Goal: Connect with others: Connect with other users

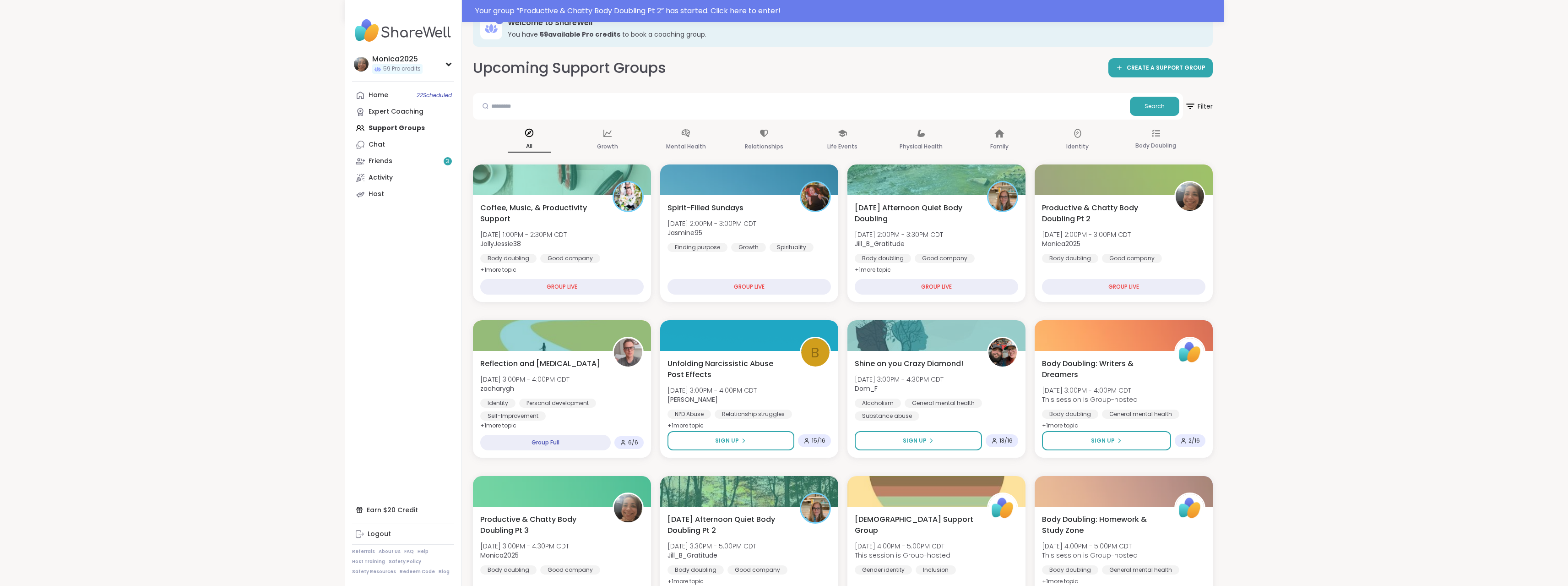
scroll to position [46, 0]
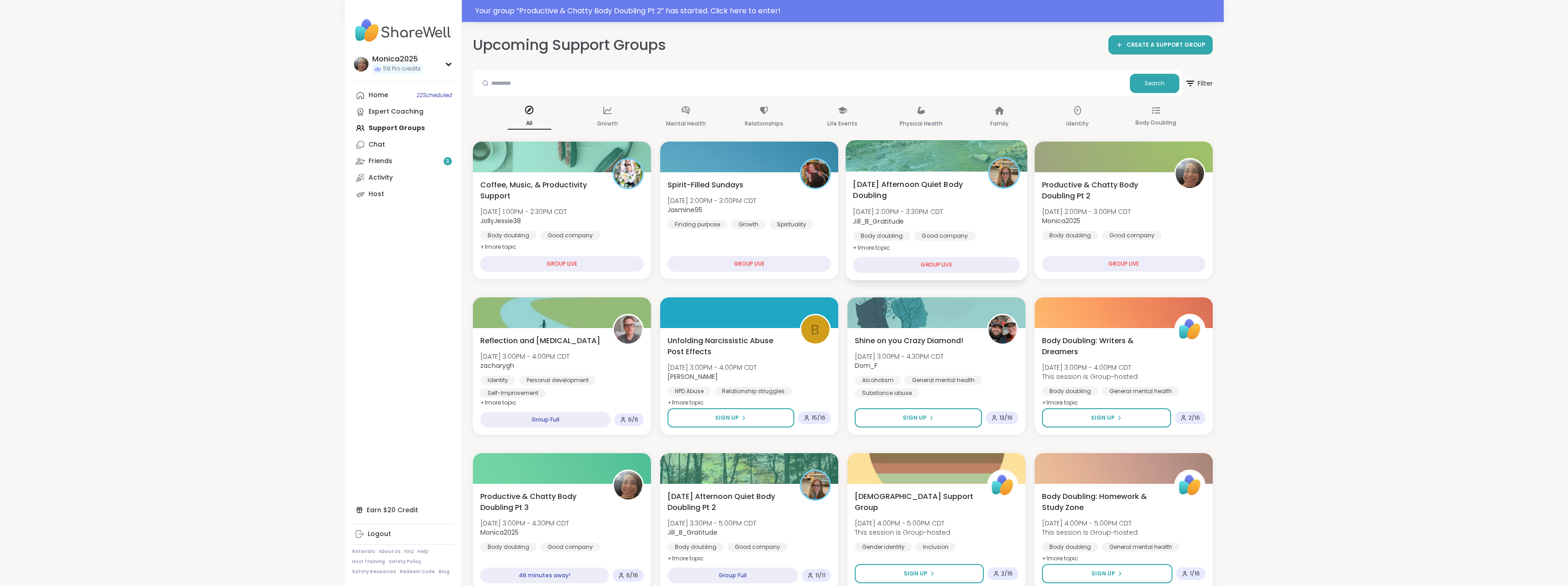
click at [972, 218] on div "[DATE] Afternoon Quiet Body Doubling [DATE] 2:00PM - 3:30PM CDT Jill_B_Gratitud…" at bounding box center [936, 216] width 167 height 75
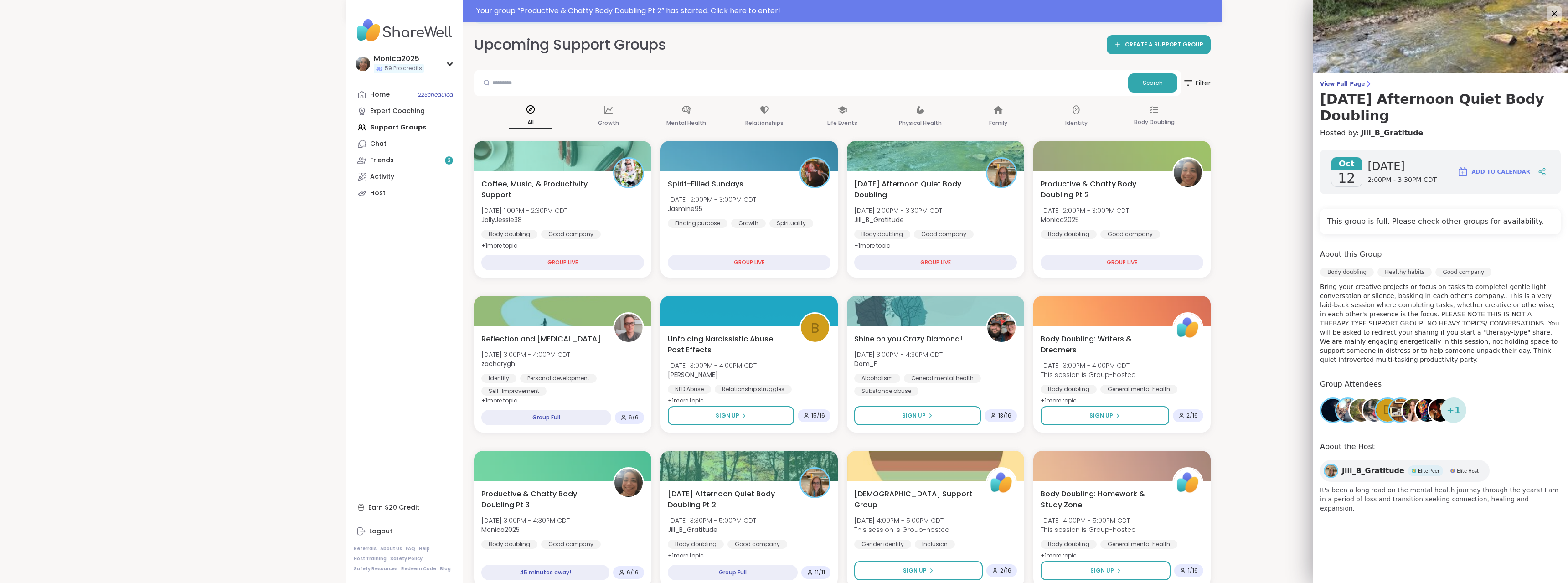
click at [1553, 14] on icon at bounding box center [1554, 13] width 12 height 12
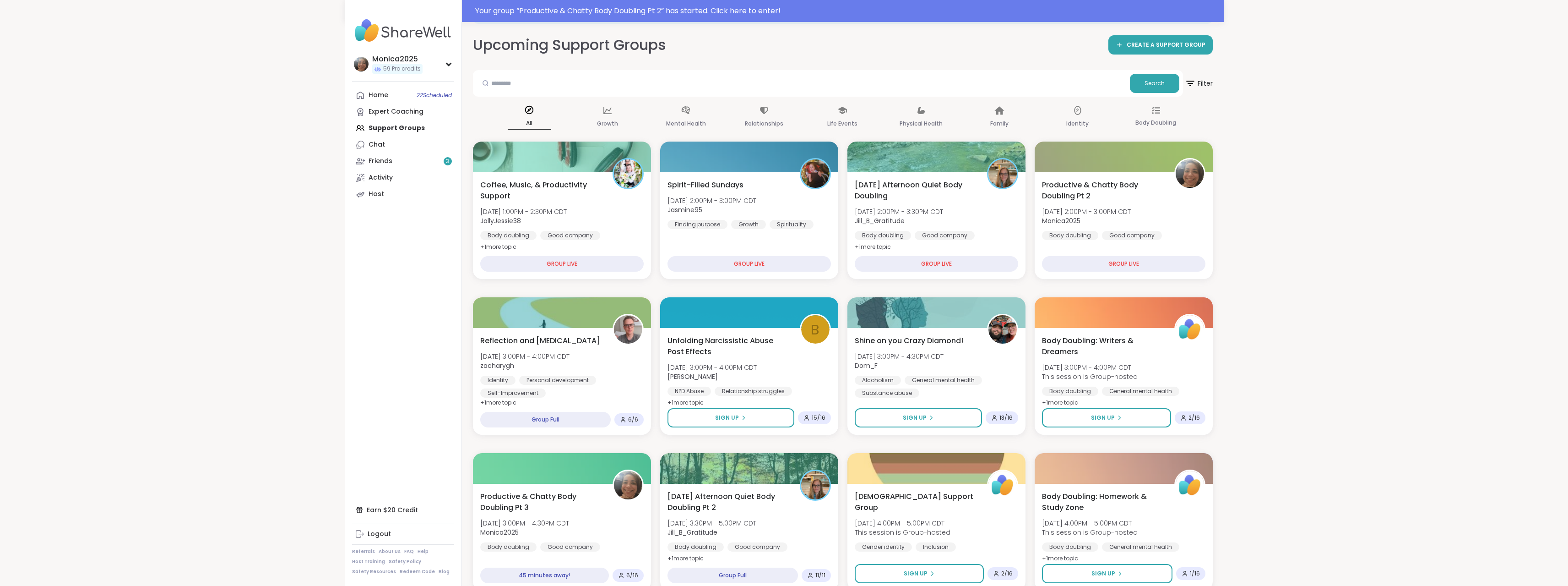
scroll to position [92, 0]
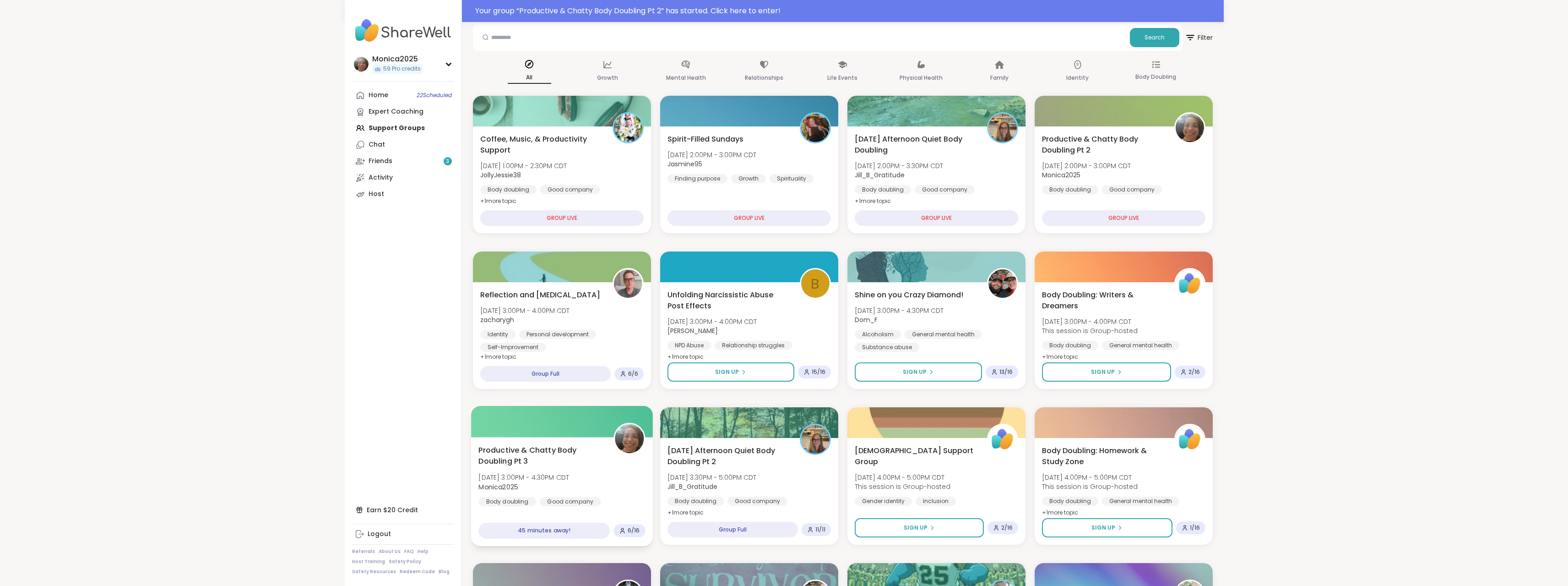
click at [573, 465] on span "Productive & Chatty Body Doubling Pt 3" at bounding box center [541, 455] width 125 height 23
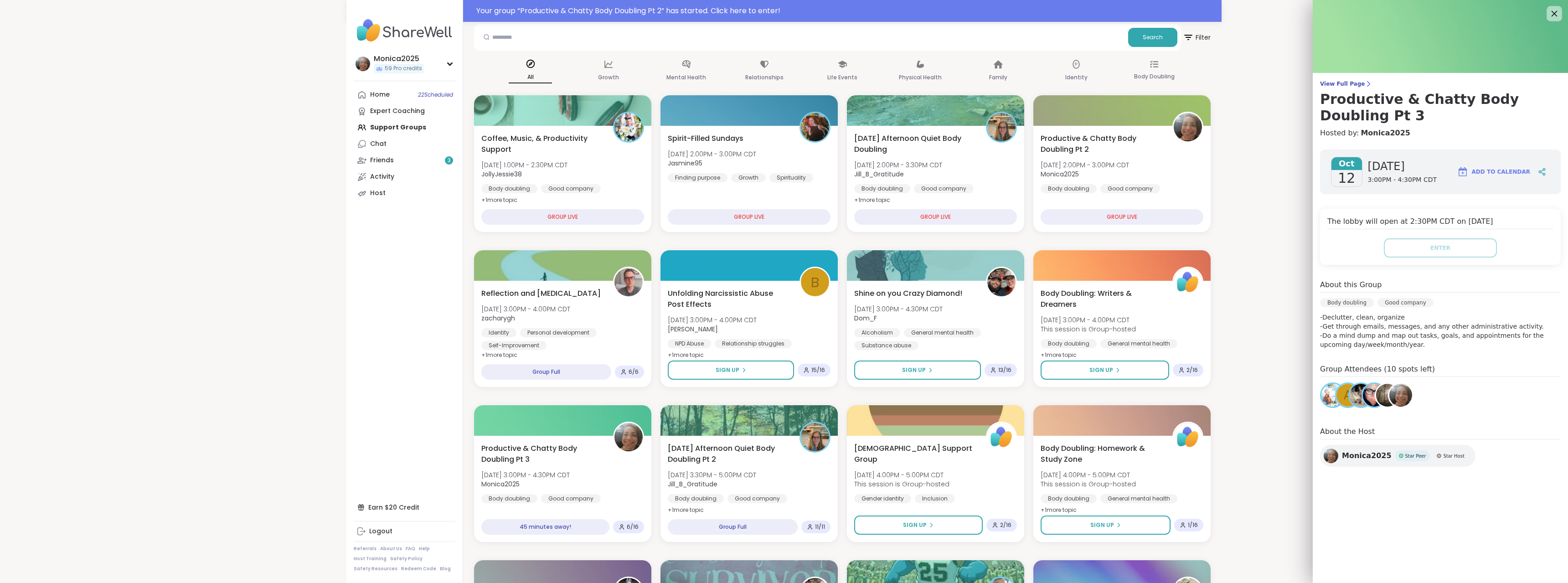
click at [1548, 20] on div at bounding box center [1554, 13] width 15 height 15
click at [1549, 16] on icon at bounding box center [1554, 13] width 12 height 12
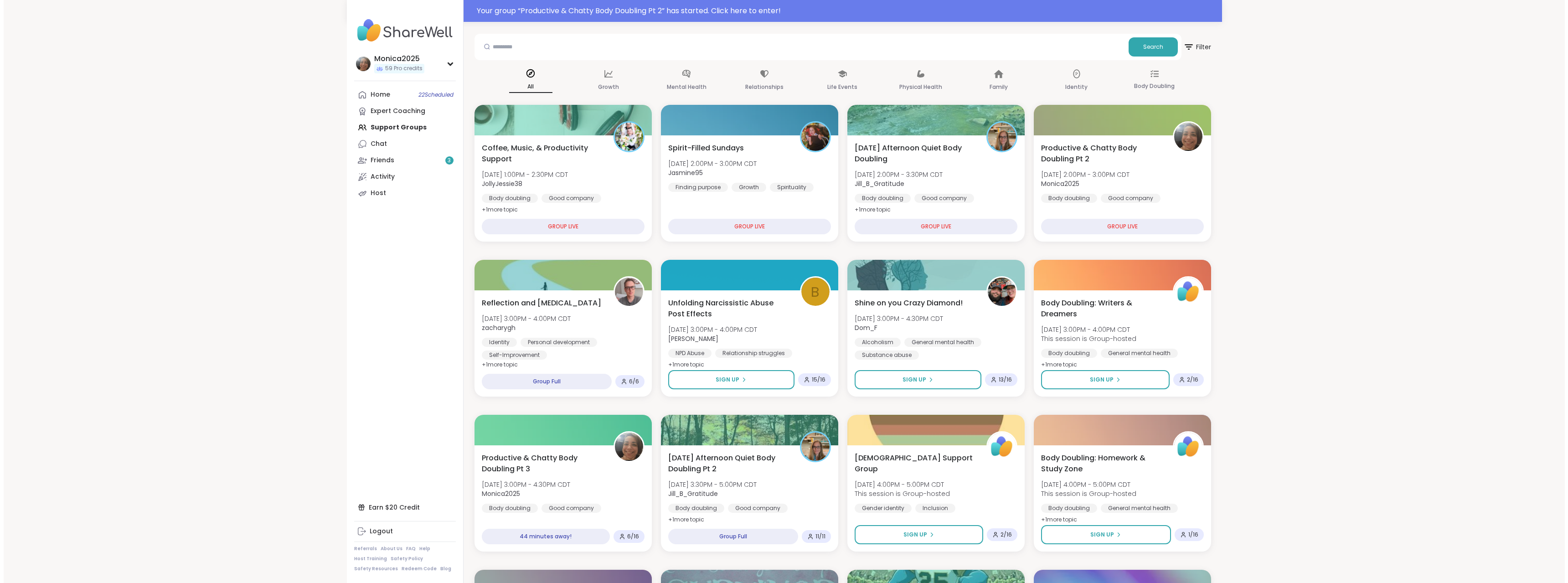
scroll to position [0, 0]
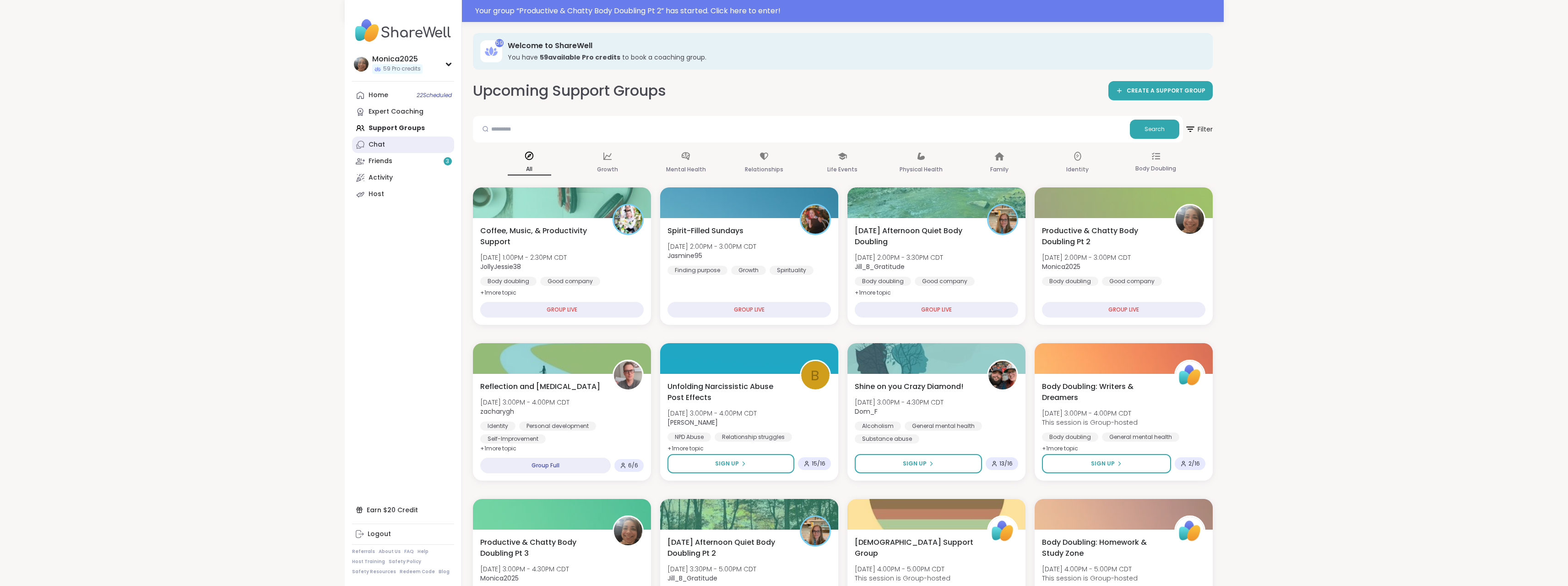
click at [403, 150] on link "Chat" at bounding box center [403, 144] width 102 height 17
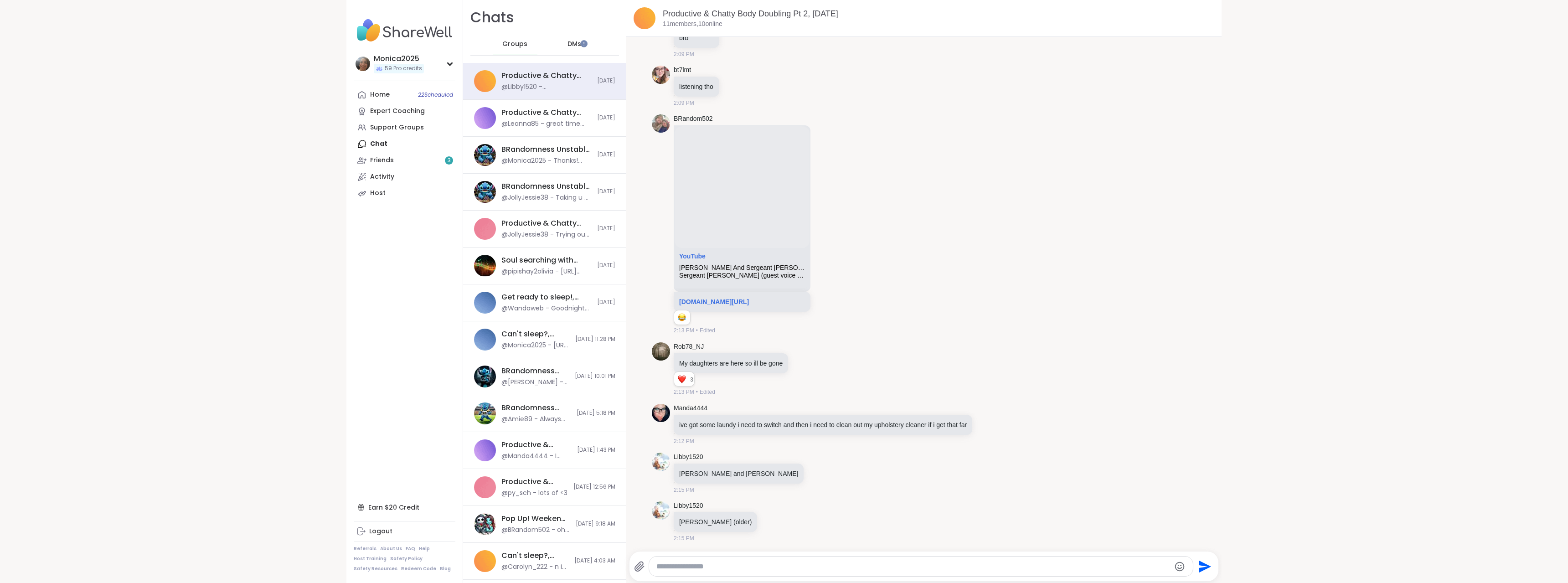
click at [567, 47] on span "DMs" at bounding box center [574, 44] width 13 height 9
